Goal: Information Seeking & Learning: Learn about a topic

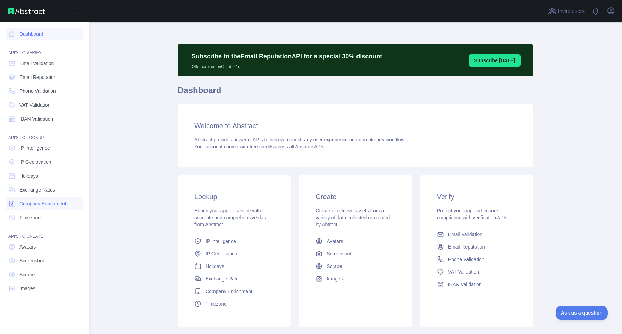
click at [32, 201] on span "Company Enrichment" at bounding box center [42, 203] width 47 height 7
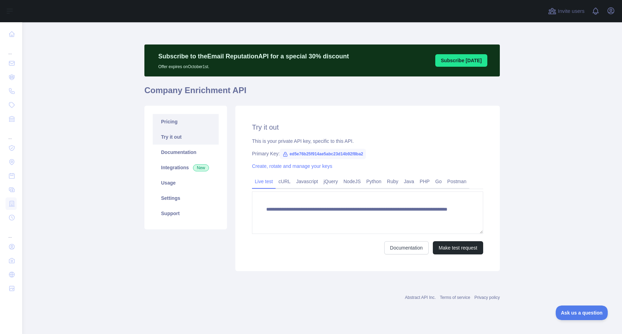
click at [170, 121] on link "Pricing" at bounding box center [186, 121] width 66 height 15
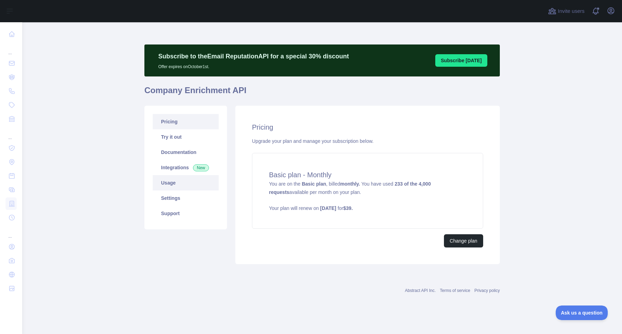
click at [174, 181] on link "Usage" at bounding box center [186, 182] width 66 height 15
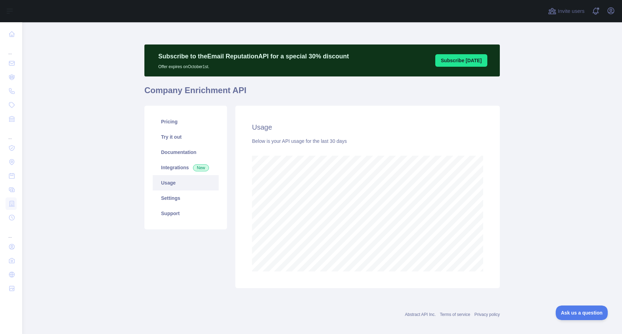
scroll to position [311, 594]
click at [158, 121] on link "Pricing" at bounding box center [186, 121] width 66 height 15
